Goal: Find specific page/section: Find specific page/section

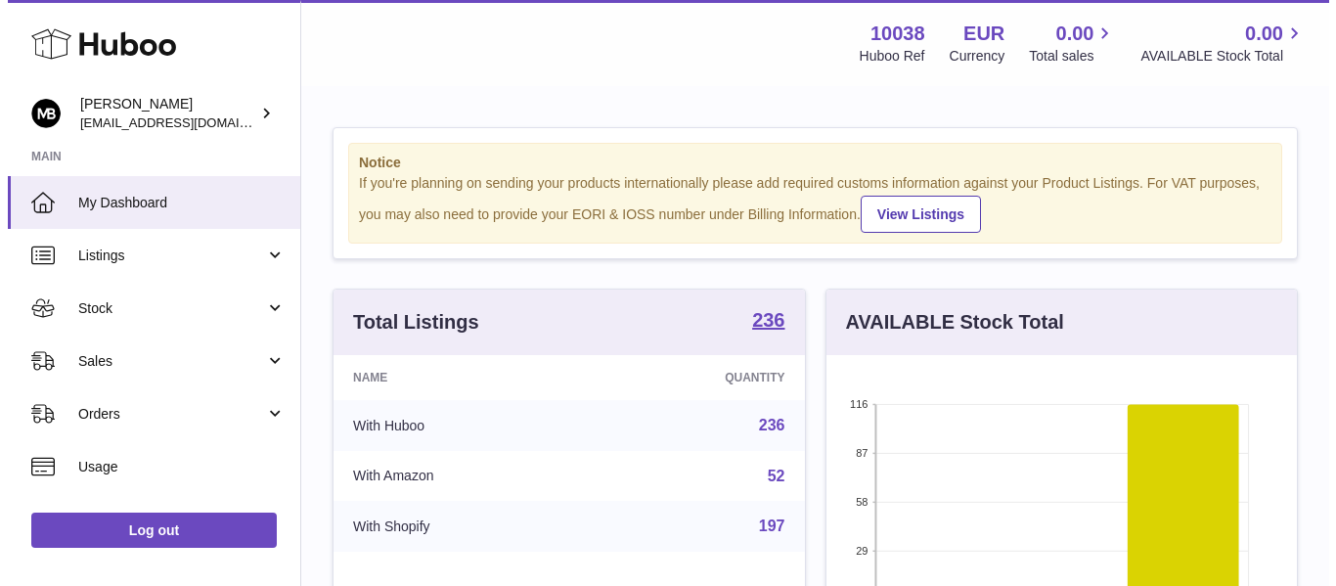
scroll to position [305, 478]
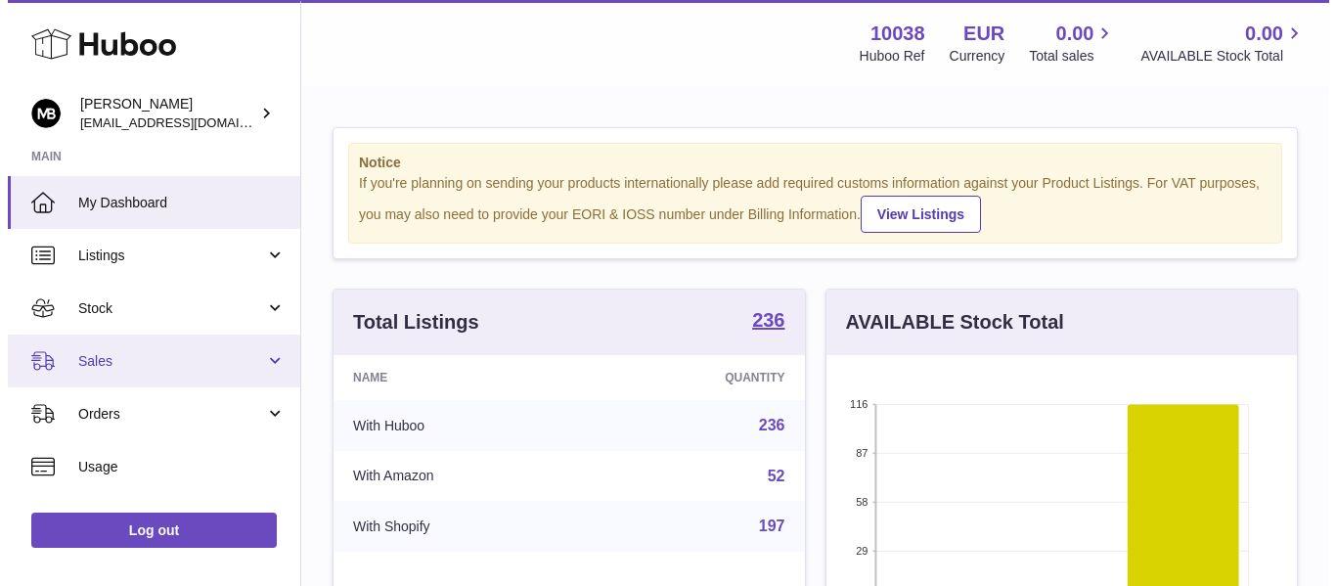
scroll to position [305, 470]
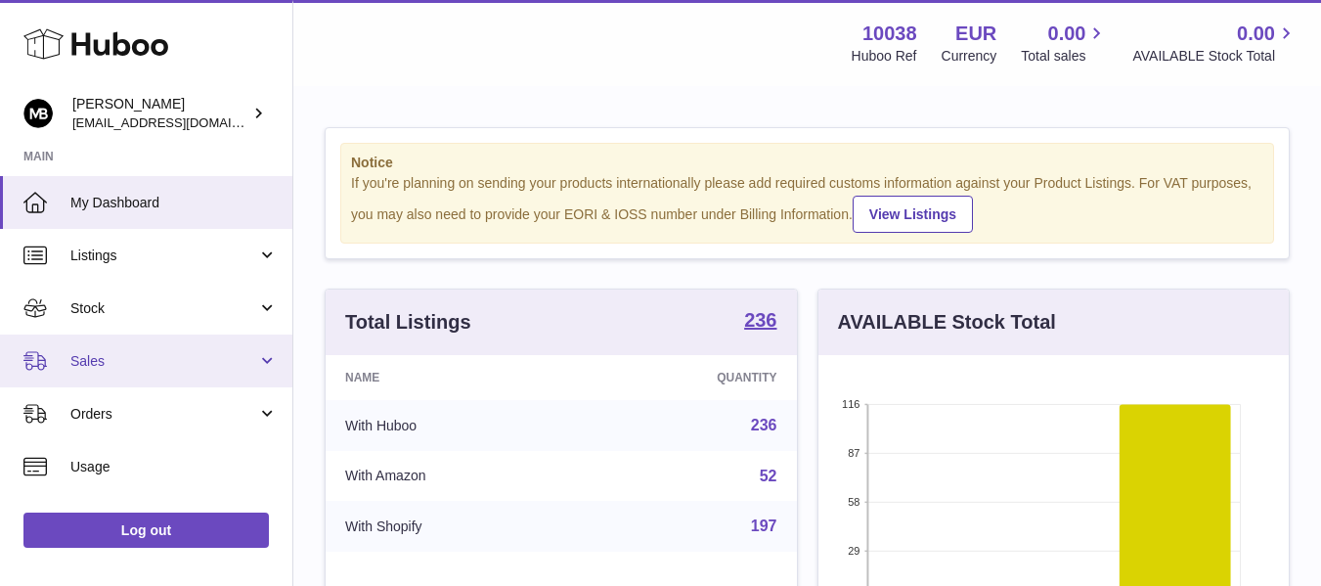
click at [109, 355] on span "Sales" at bounding box center [163, 361] width 187 height 19
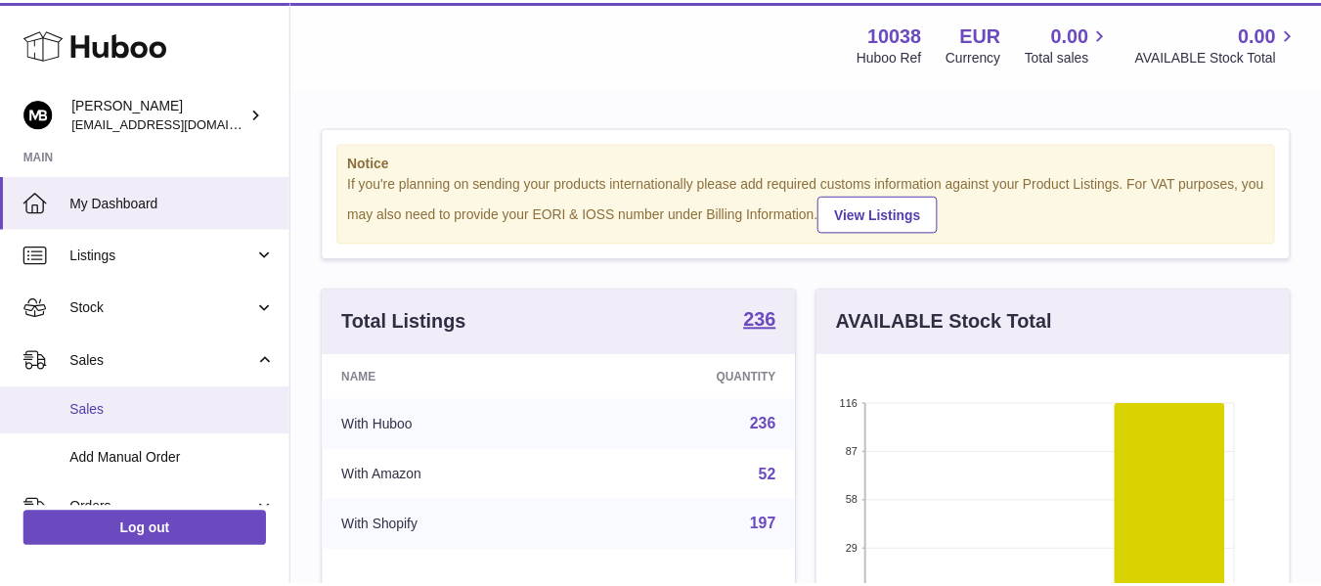
scroll to position [305, 478]
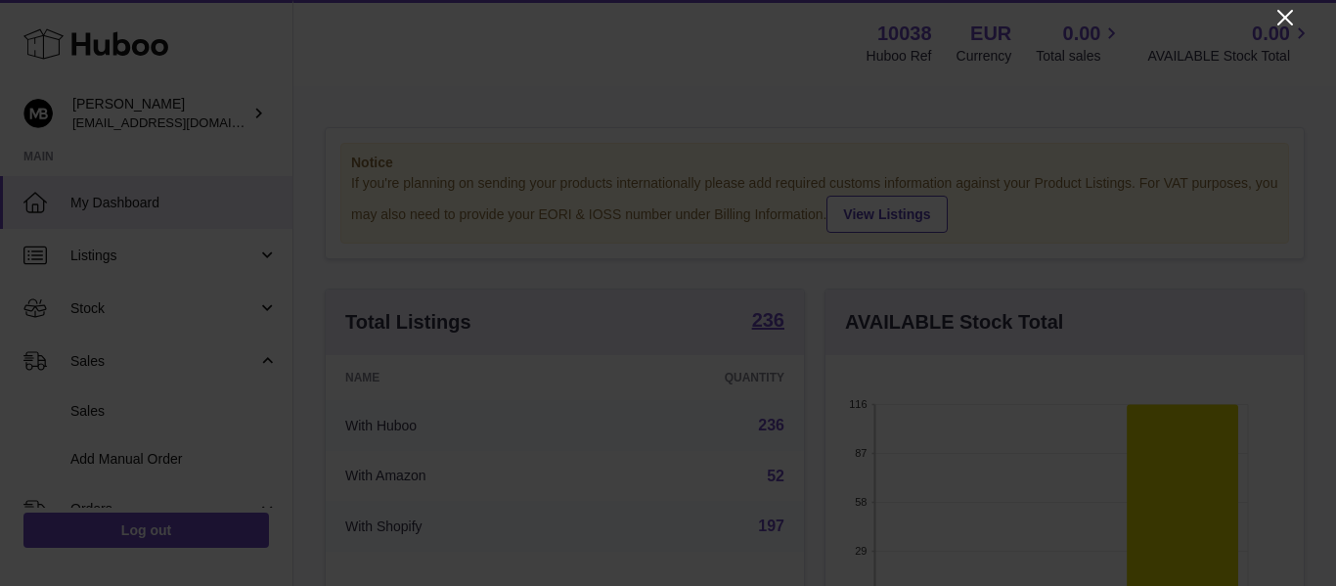
click at [1284, 21] on icon "Close" at bounding box center [1284, 17] width 23 height 23
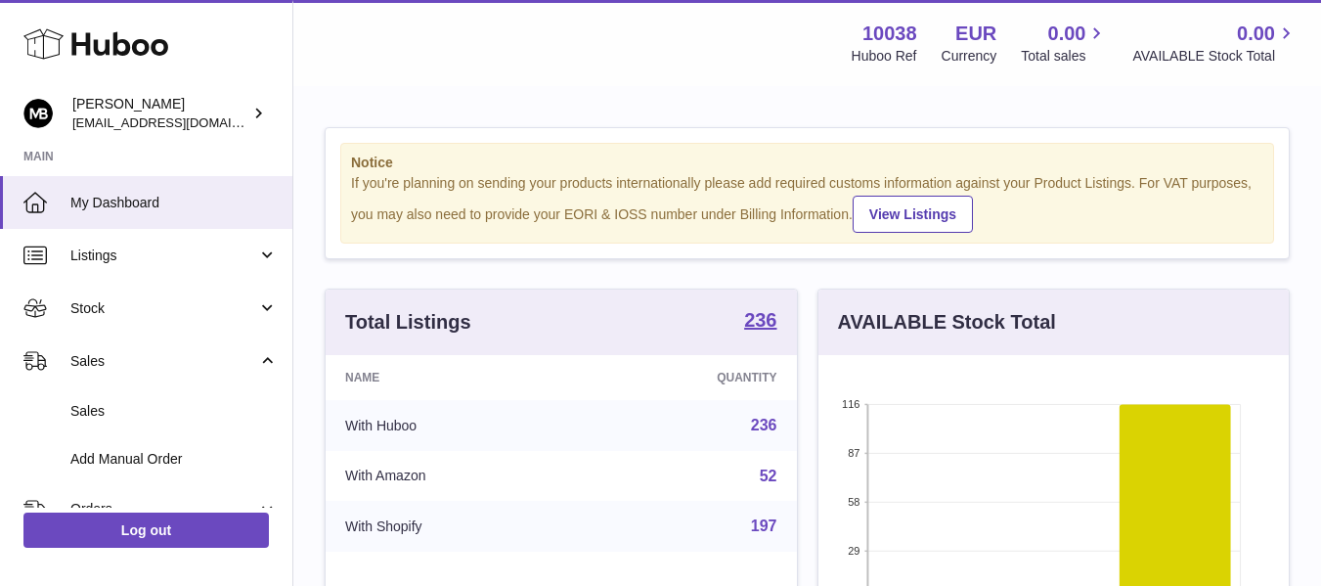
scroll to position [977626, 977459]
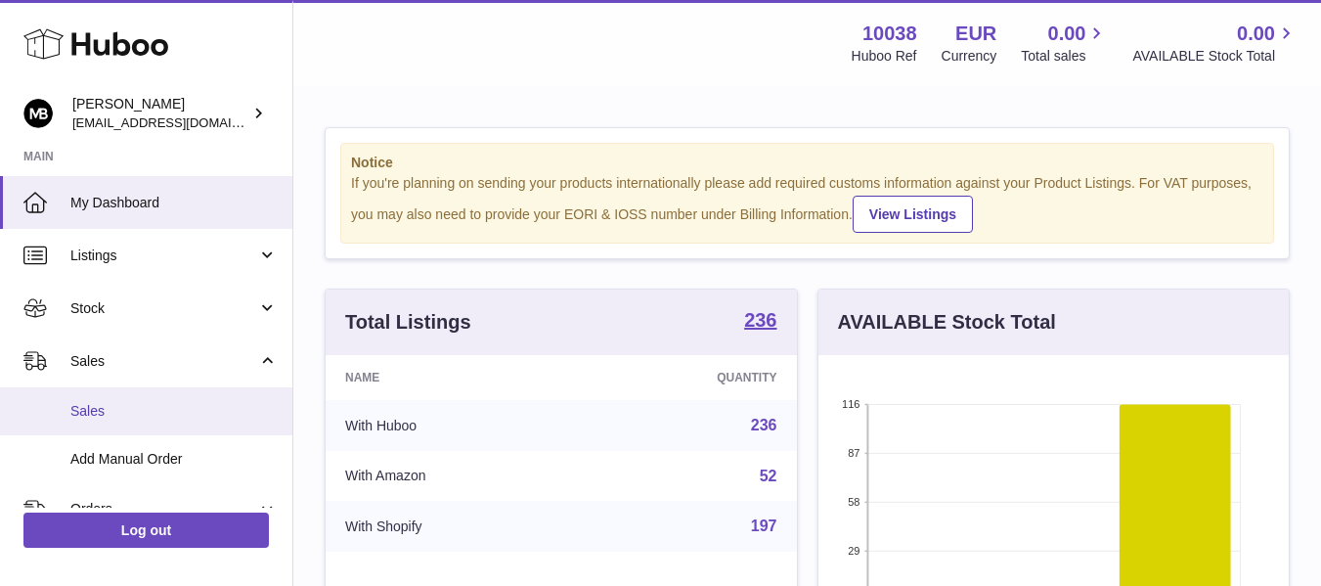
click at [102, 418] on span "Sales" at bounding box center [173, 411] width 207 height 19
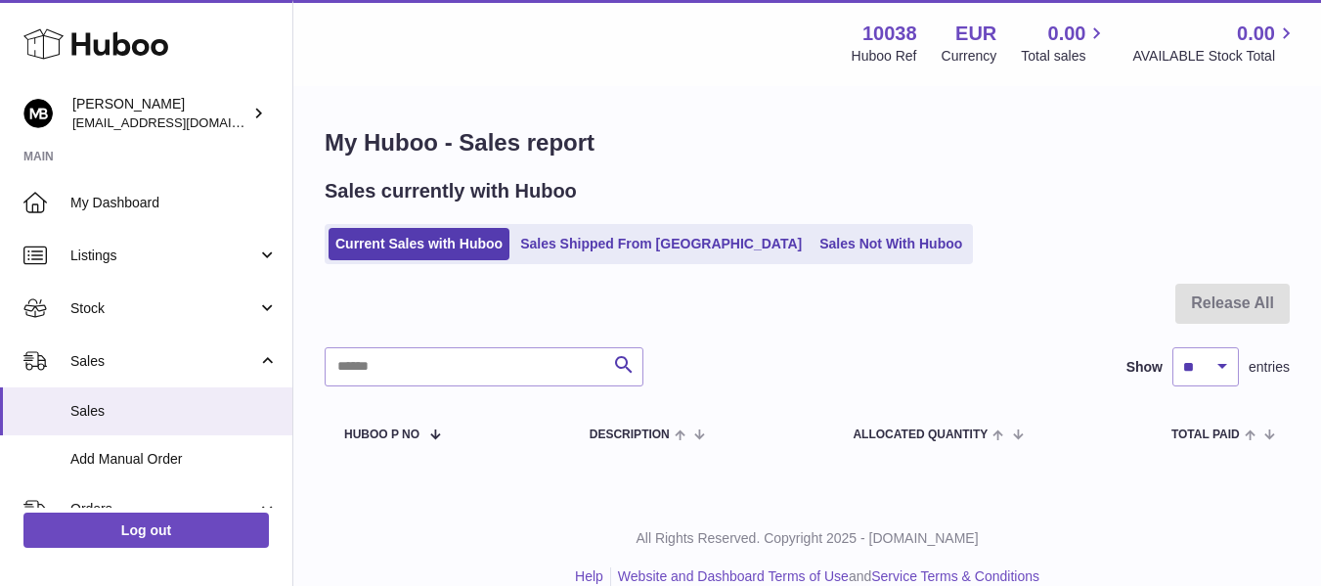
scroll to position [29, 0]
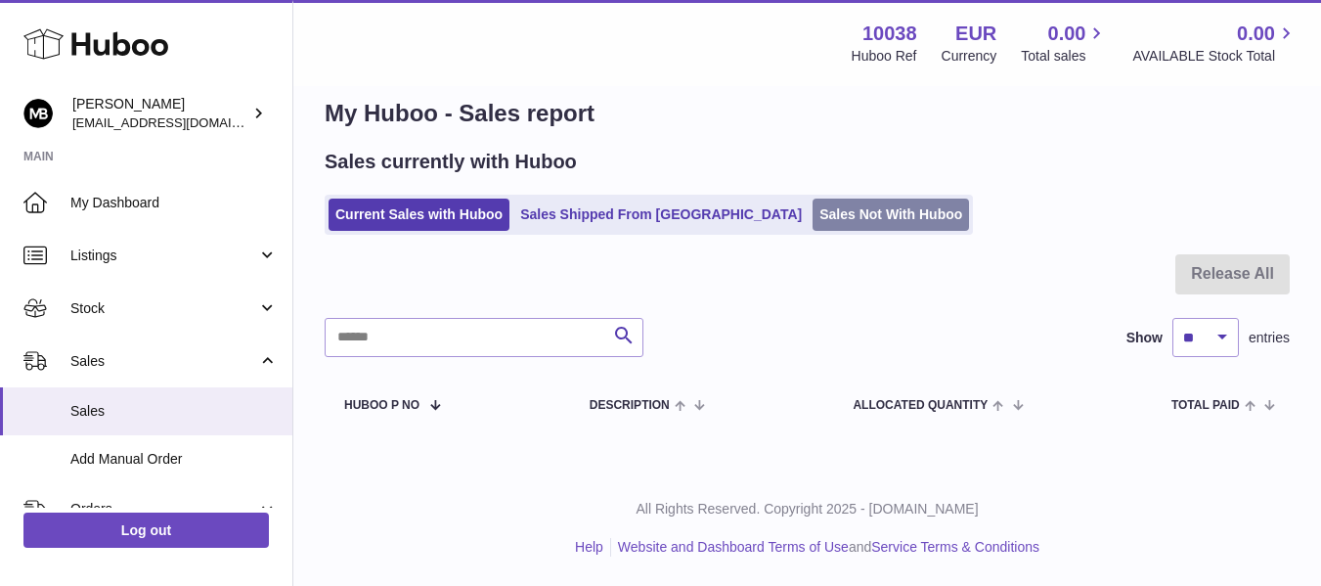
click at [841, 231] on link "Sales Not With Huboo" at bounding box center [891, 215] width 156 height 32
click at [813, 228] on link "Sales Not With Huboo" at bounding box center [891, 215] width 156 height 32
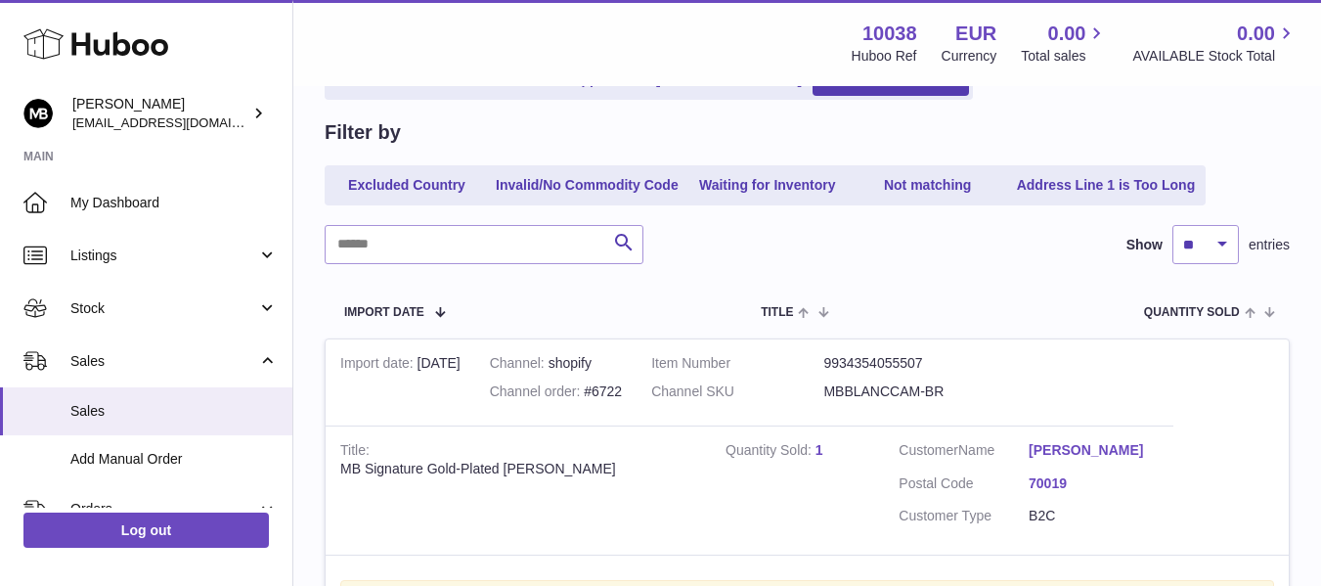
scroll to position [163, 0]
